Goal: Information Seeking & Learning: Check status

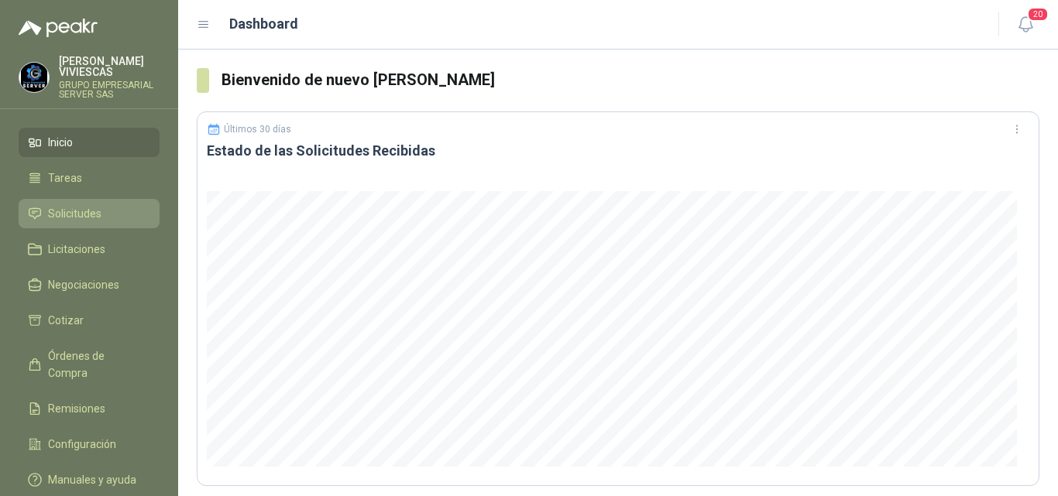
click at [87, 211] on span "Solicitudes" at bounding box center [74, 213] width 53 height 17
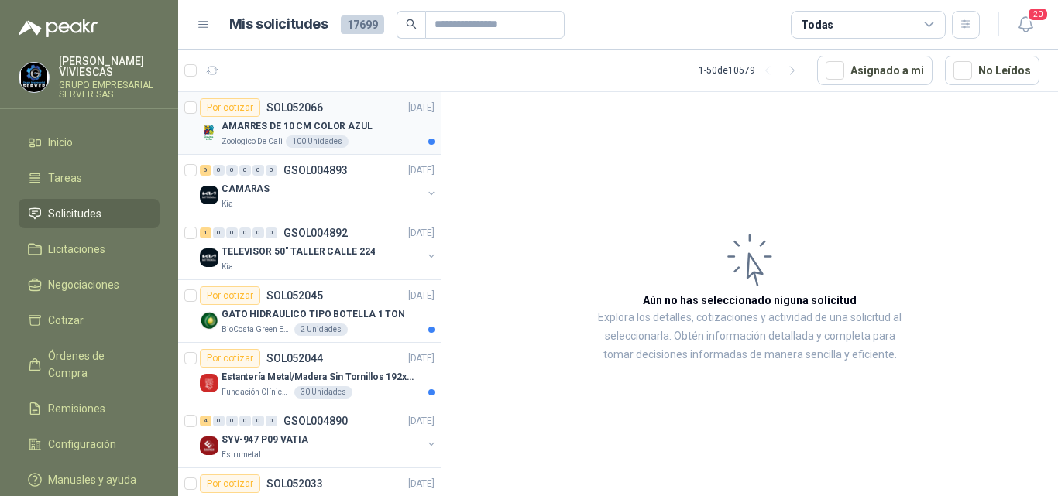
click at [261, 125] on p "AMARRES DE 10 CM COLOR AZUL" at bounding box center [296, 126] width 151 height 15
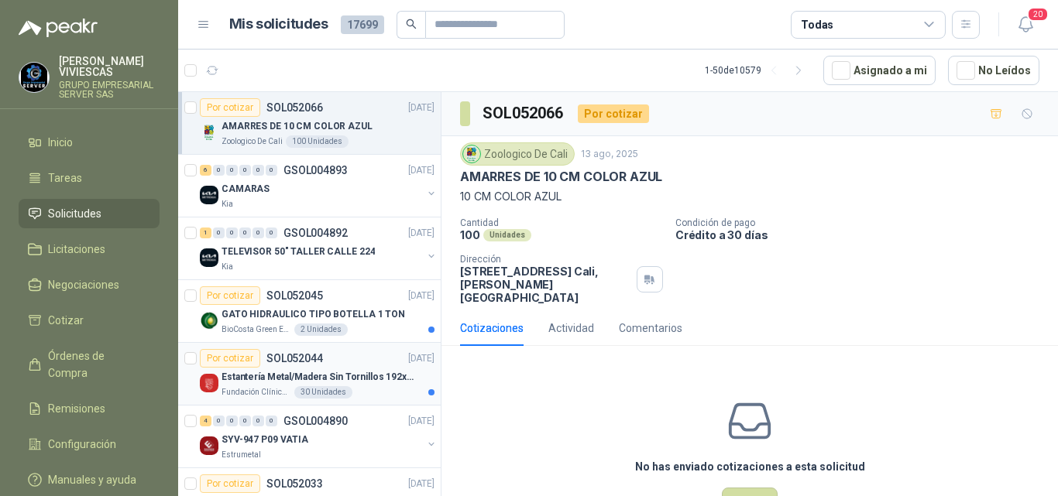
scroll to position [77, 0]
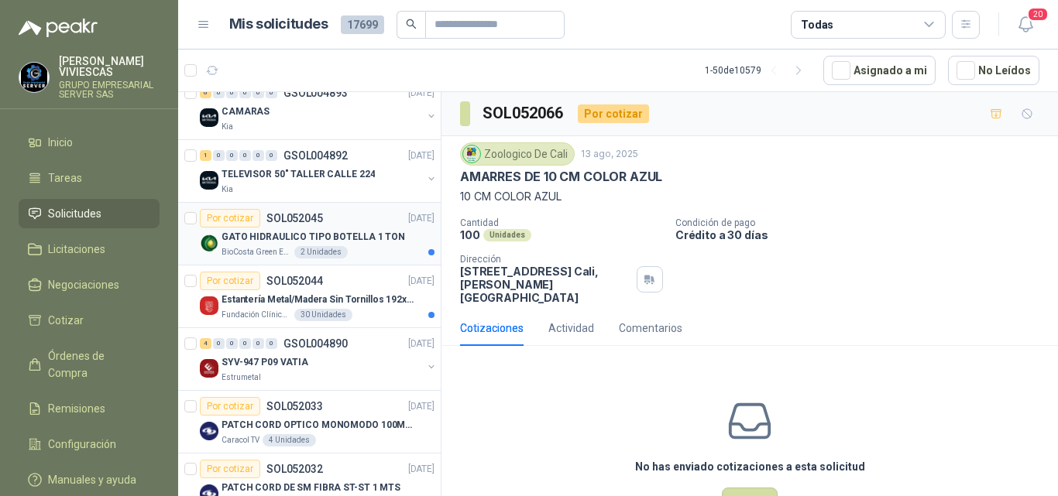
click at [298, 235] on p "GATO HIDRAULICO TIPO BOTELLA 1 TON" at bounding box center [313, 237] width 184 height 15
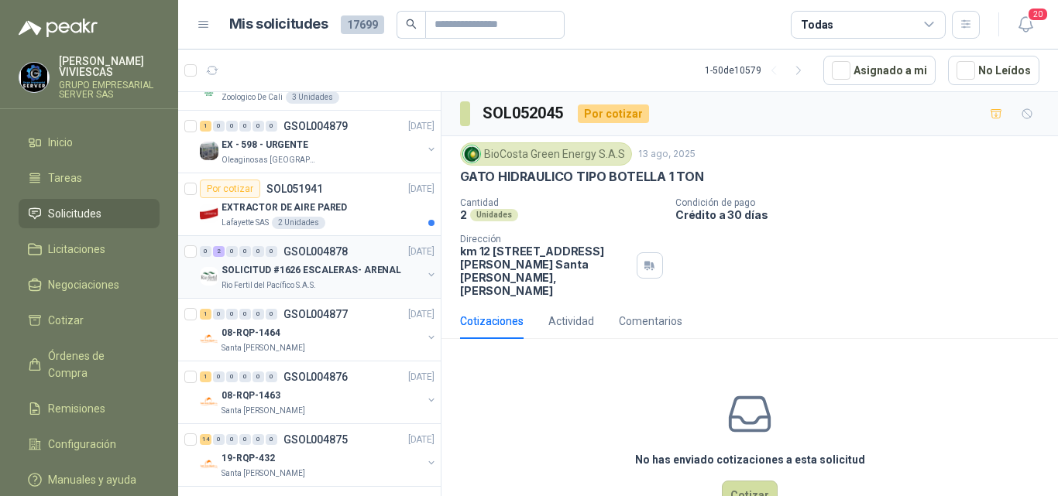
scroll to position [1626, 0]
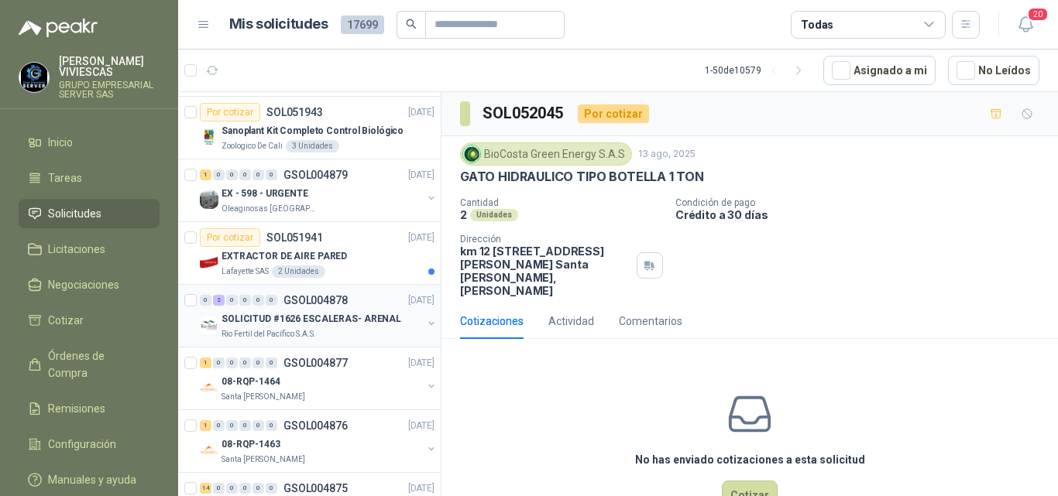
click at [348, 318] on p "SOLICITUD #1626 ESCALERAS- ARENAL" at bounding box center [311, 319] width 180 height 15
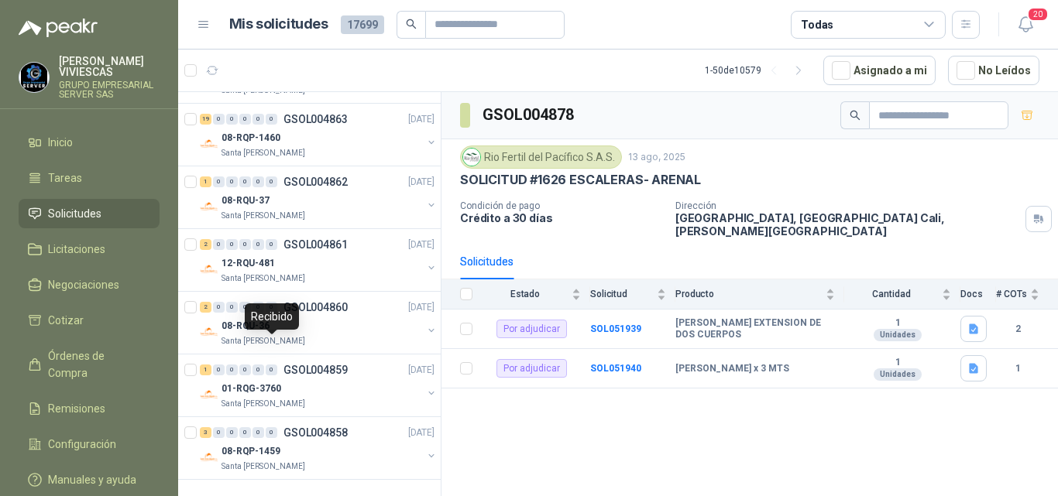
scroll to position [2761, 0]
